Goal: Find contact information: Find contact information

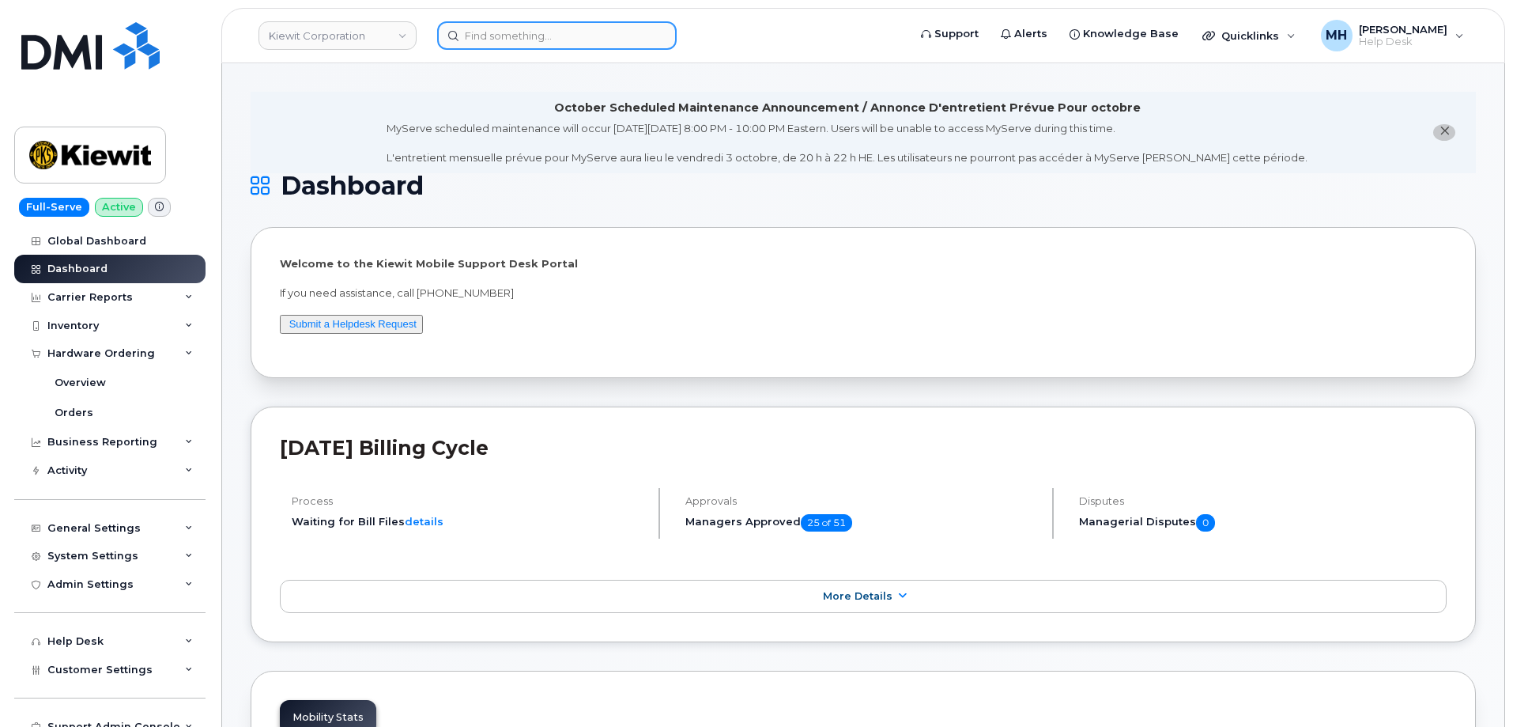
click at [542, 36] on input at bounding box center [557, 35] width 240 height 28
paste input "[PHONE_NUMBER]"
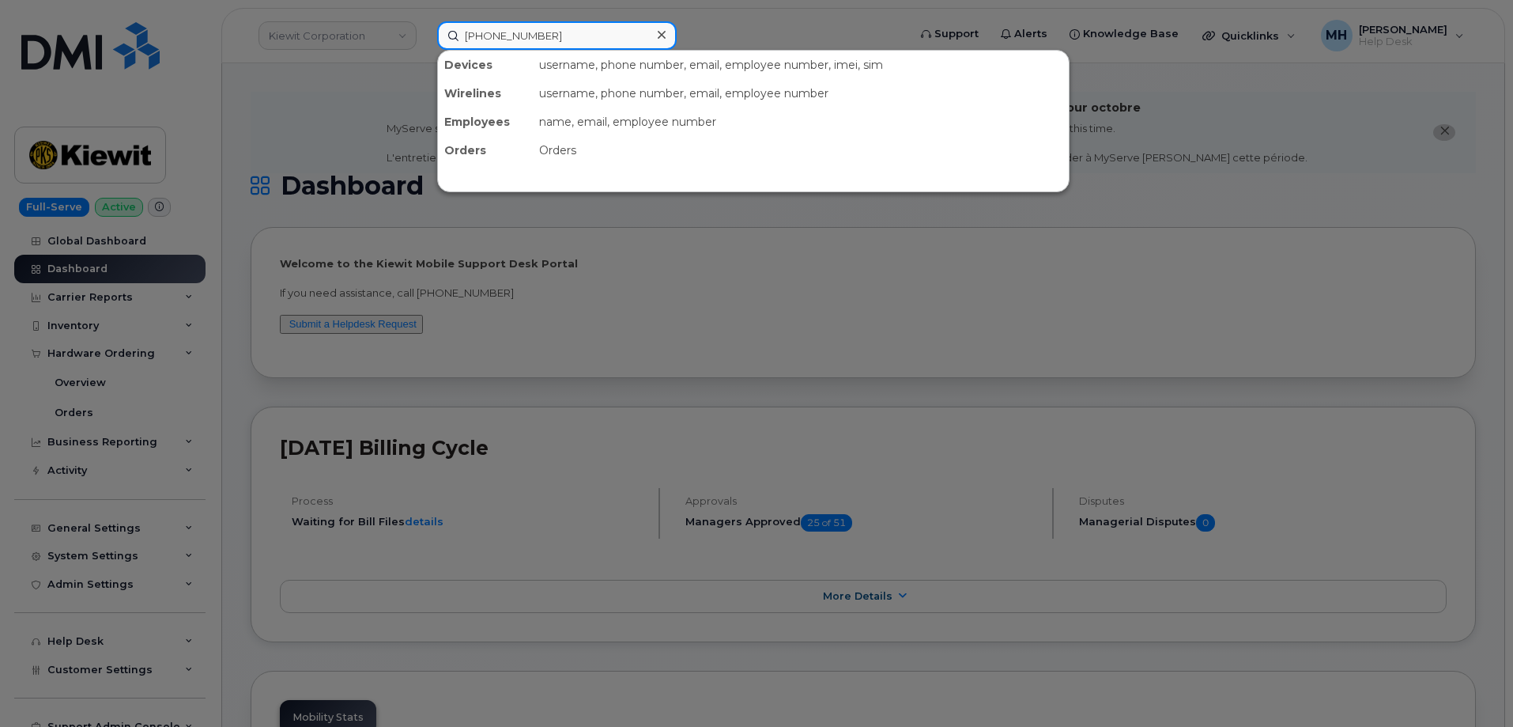
type input "[PHONE_NUMBER]"
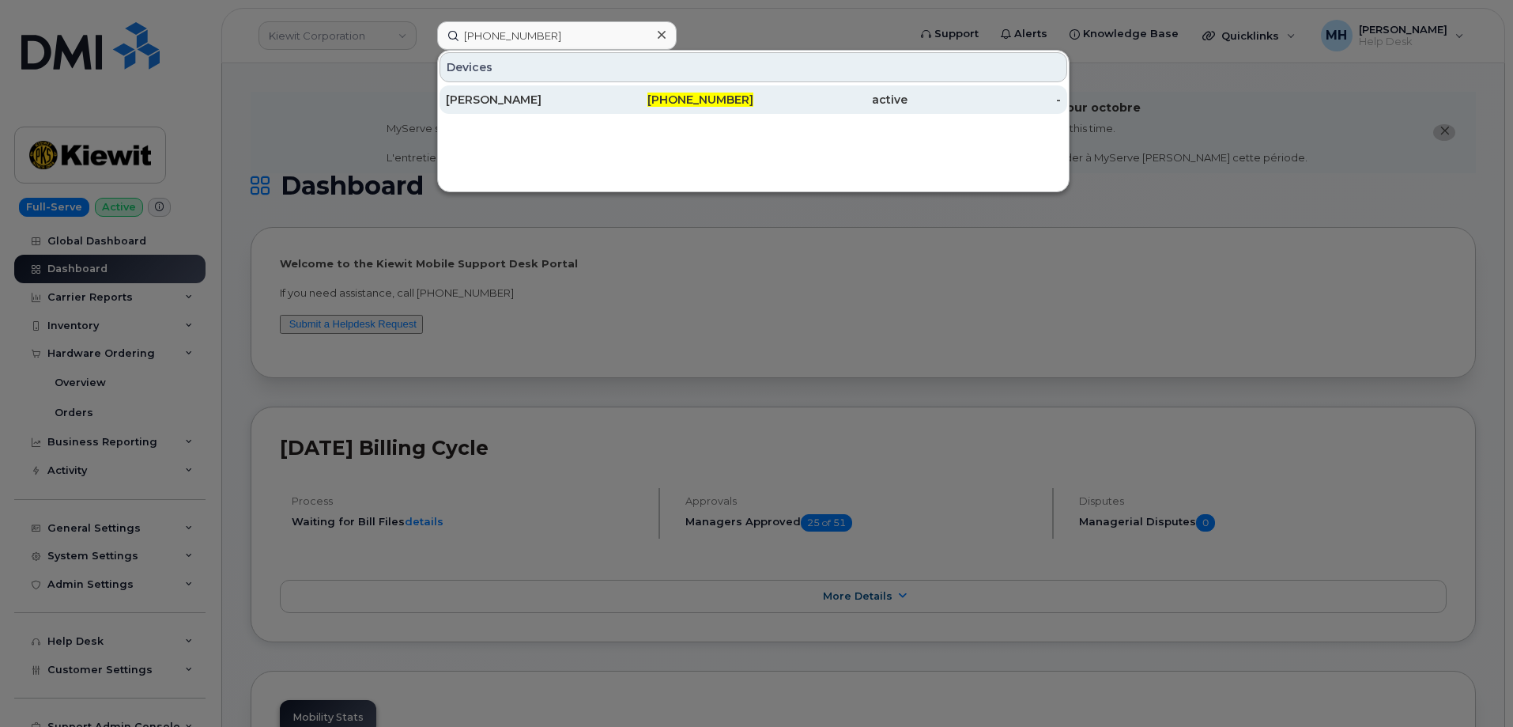
click at [639, 103] on div "[PHONE_NUMBER]" at bounding box center [677, 100] width 154 height 16
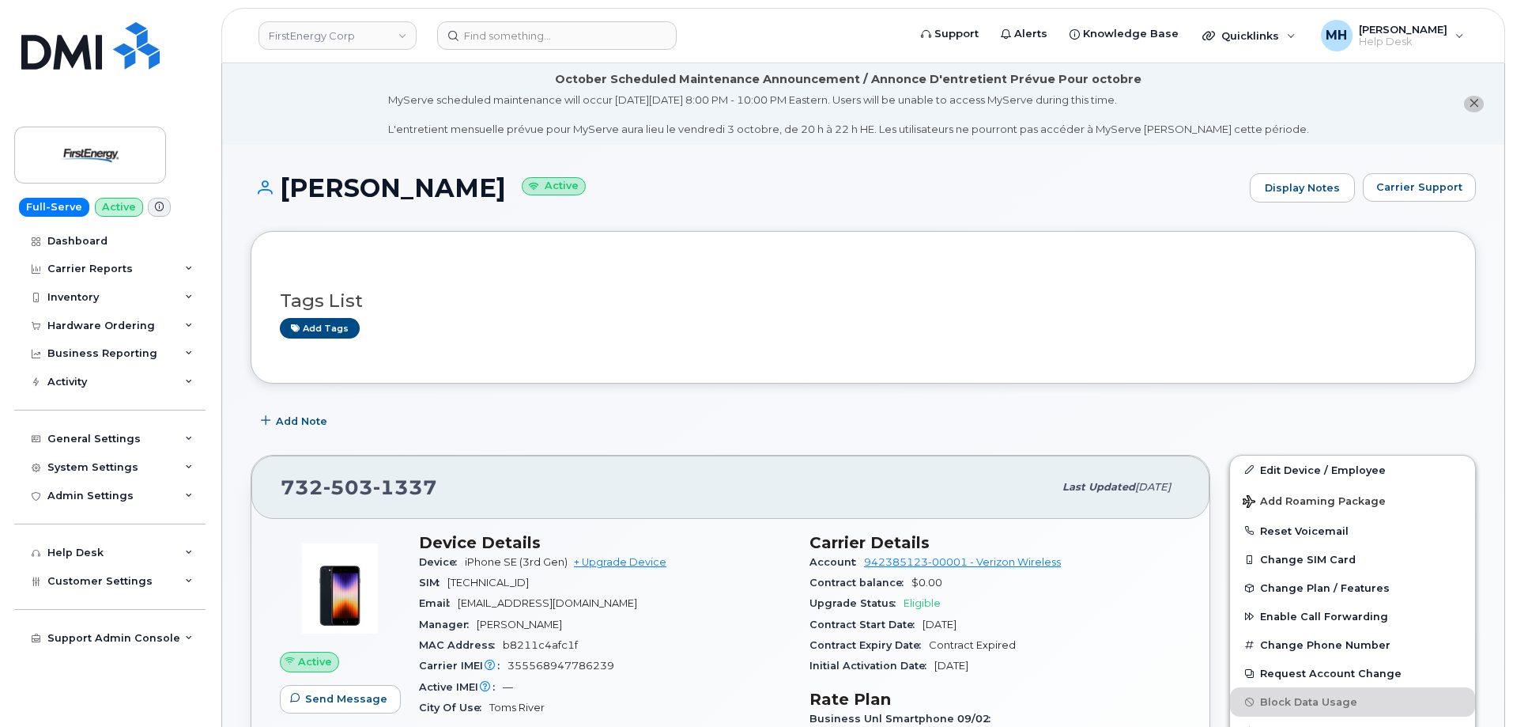
drag, startPoint x: 522, startPoint y: 186, endPoint x: 284, endPoint y: 188, distance: 238.0
click at [284, 188] on h1 "[PERSON_NAME] Active" at bounding box center [746, 188] width 991 height 28
copy h1 "[PERSON_NAME]"
drag, startPoint x: 628, startPoint y: 596, endPoint x: 462, endPoint y: 597, distance: 166.0
click at [462, 597] on div "Email [EMAIL_ADDRESS][DOMAIN_NAME]" at bounding box center [605, 603] width 372 height 21
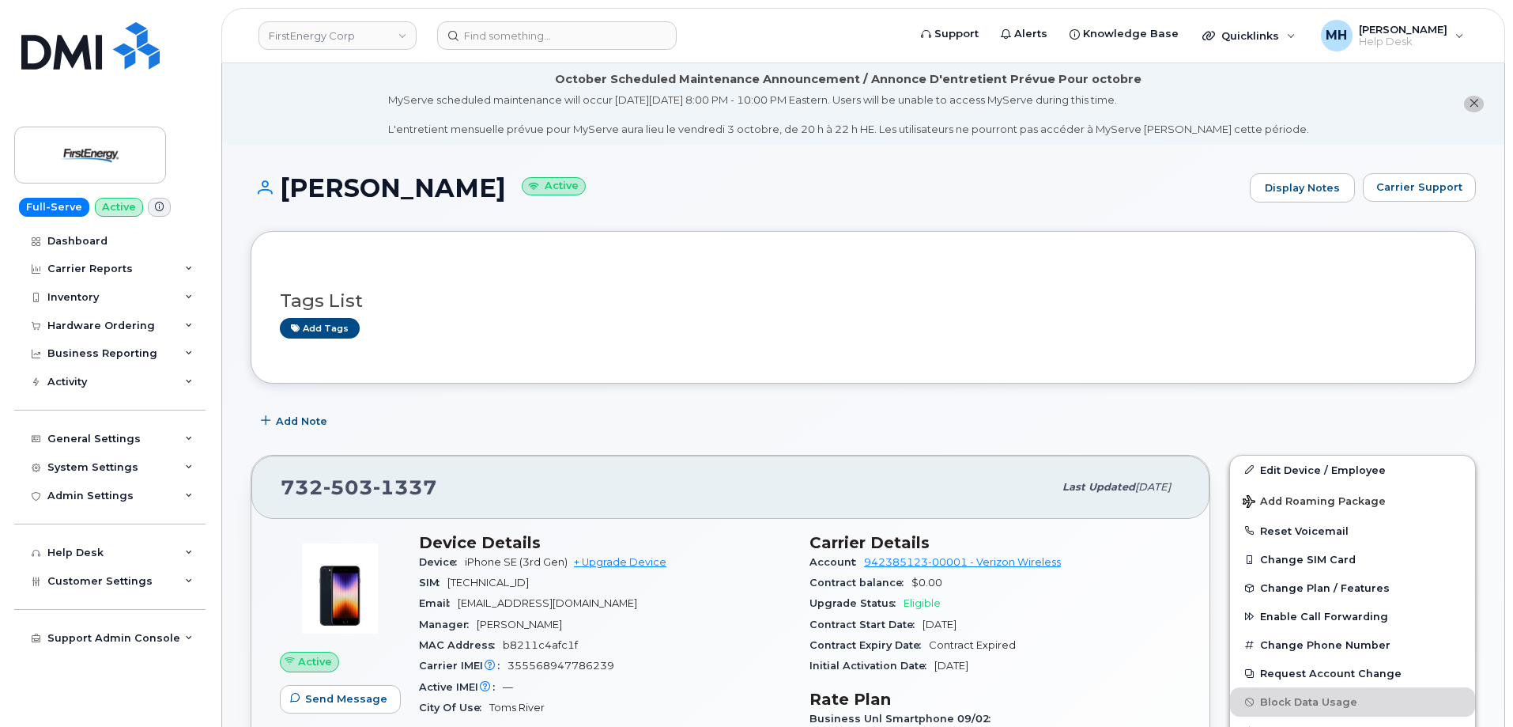
copy span "[EMAIL_ADDRESS][DOMAIN_NAME]"
